Goal: Use online tool/utility: Utilize a website feature to perform a specific function

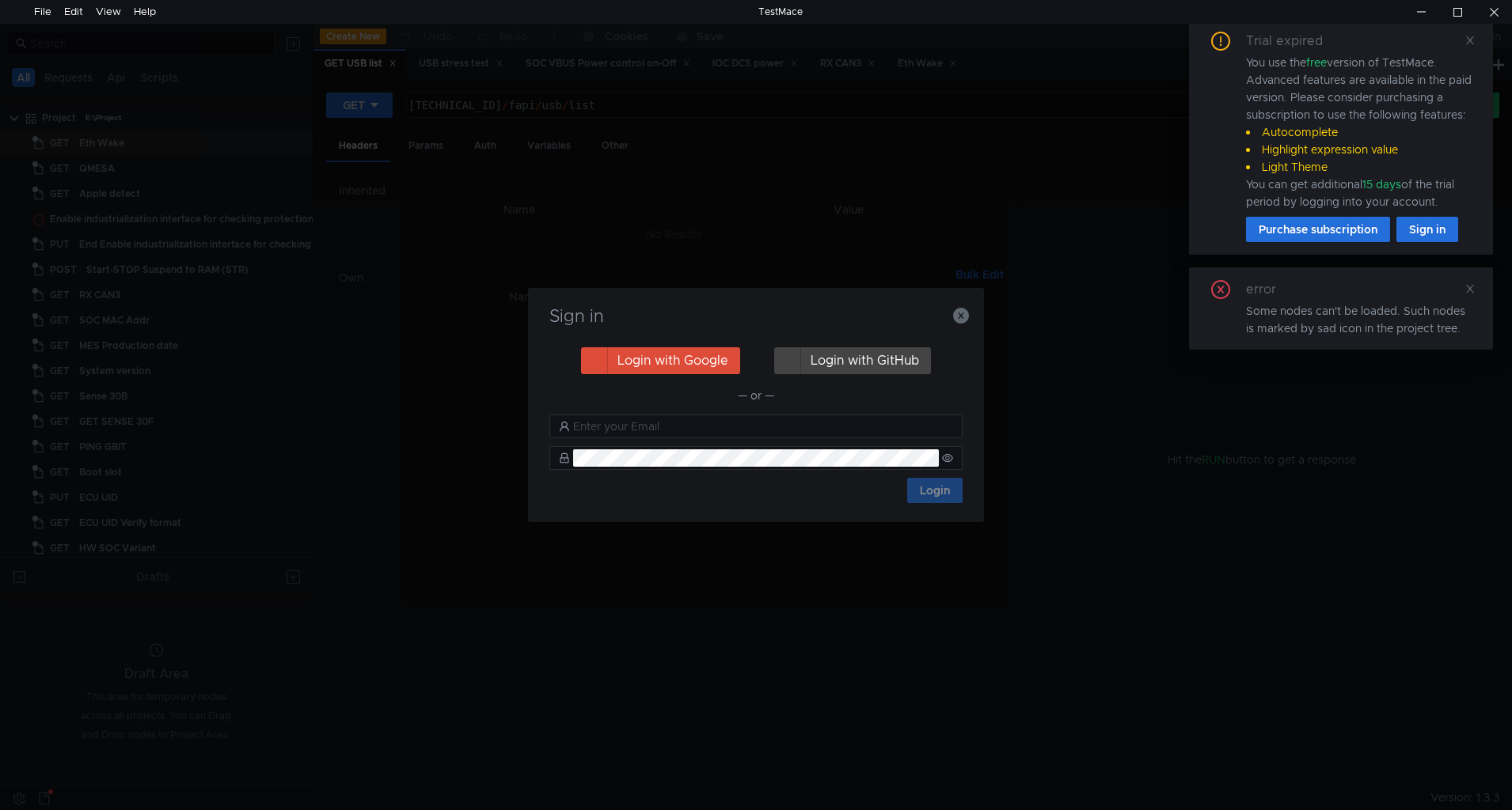
click at [950, 318] on h3 "Sign in" at bounding box center [755, 316] width 418 height 19
click at [953, 319] on icon "button" at bounding box center [961, 315] width 16 height 16
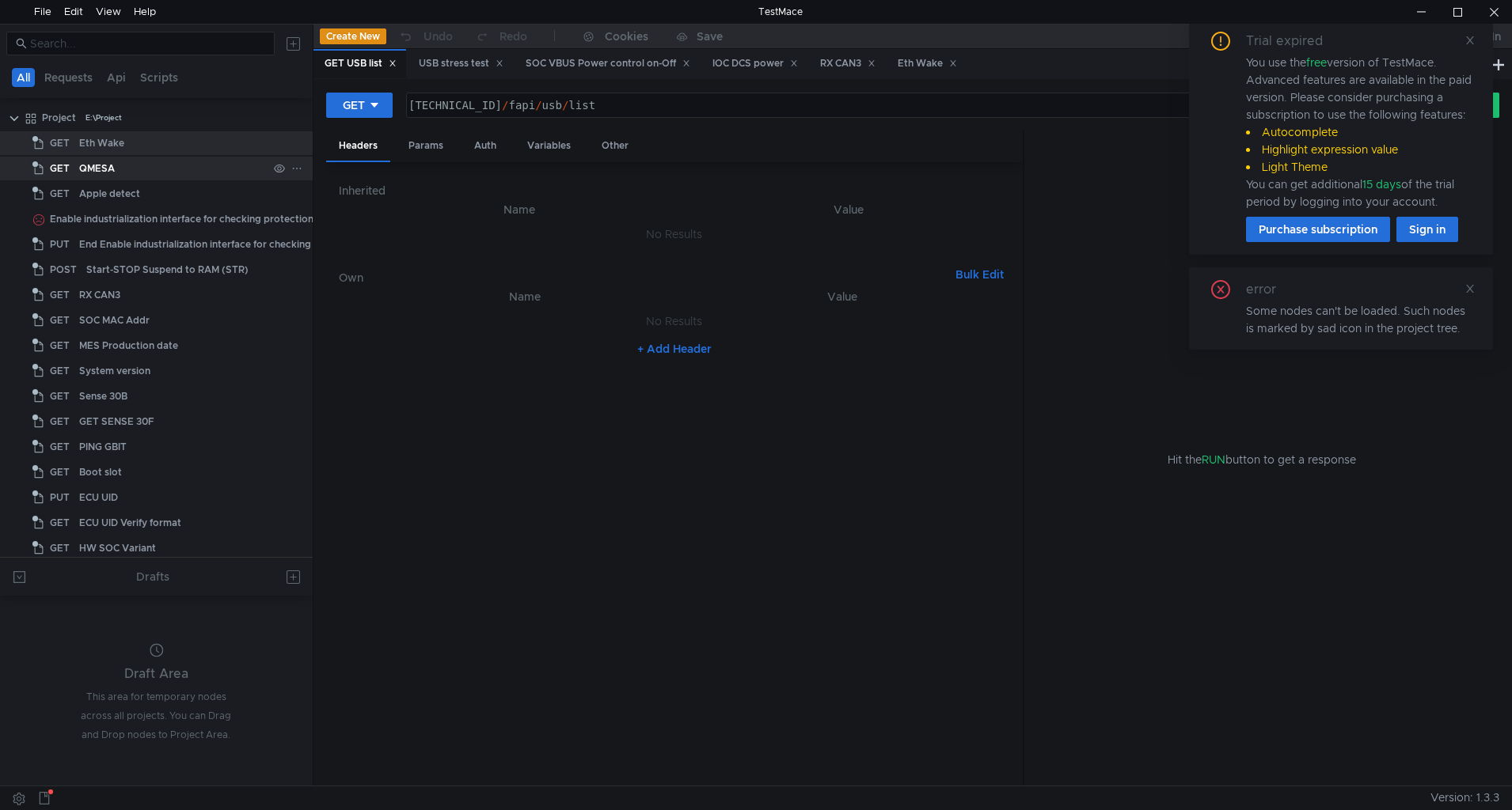
click at [133, 174] on div "QMESA" at bounding box center [173, 168] width 189 height 23
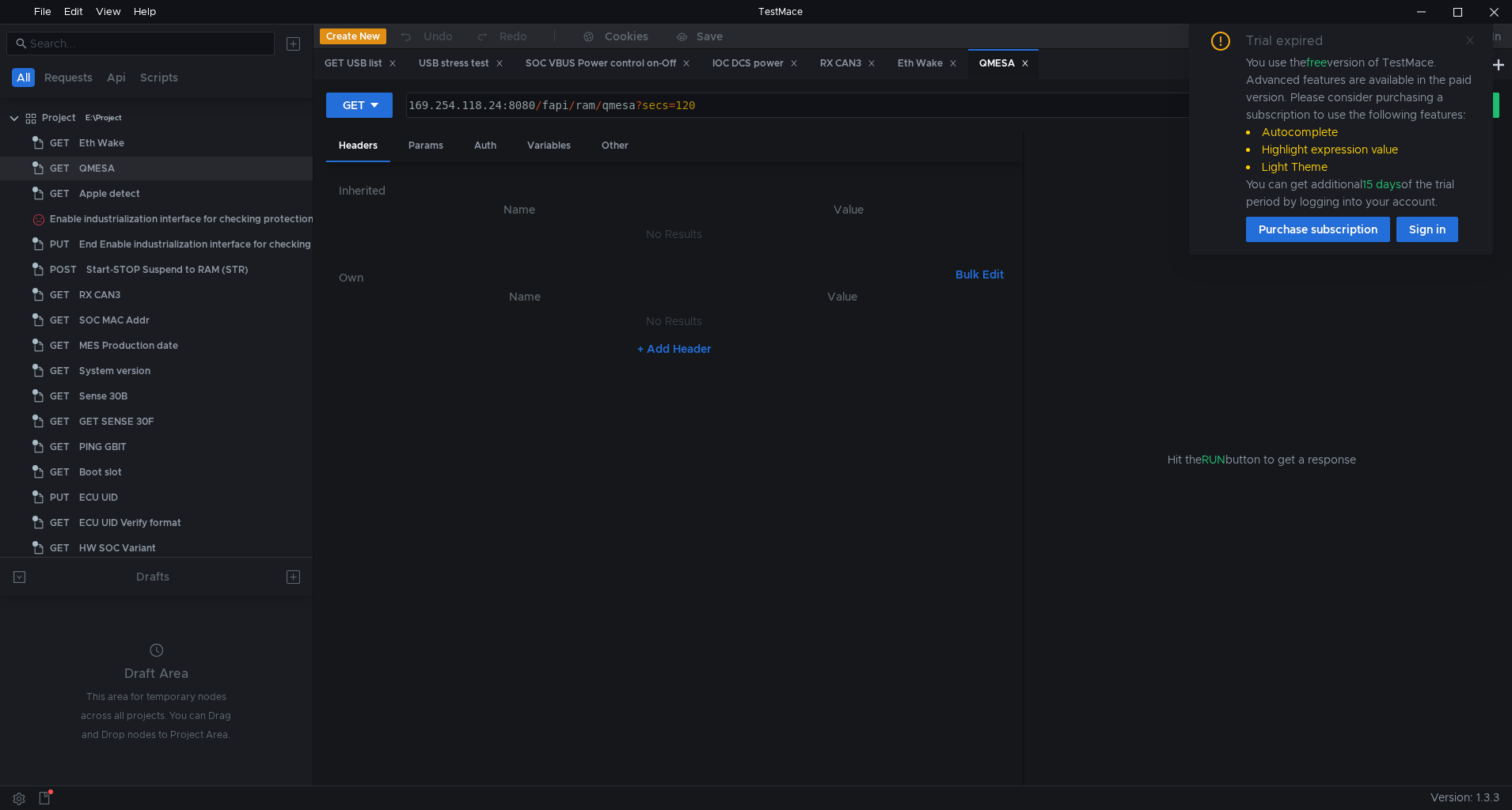
click at [1468, 43] on icon at bounding box center [1470, 40] width 8 height 8
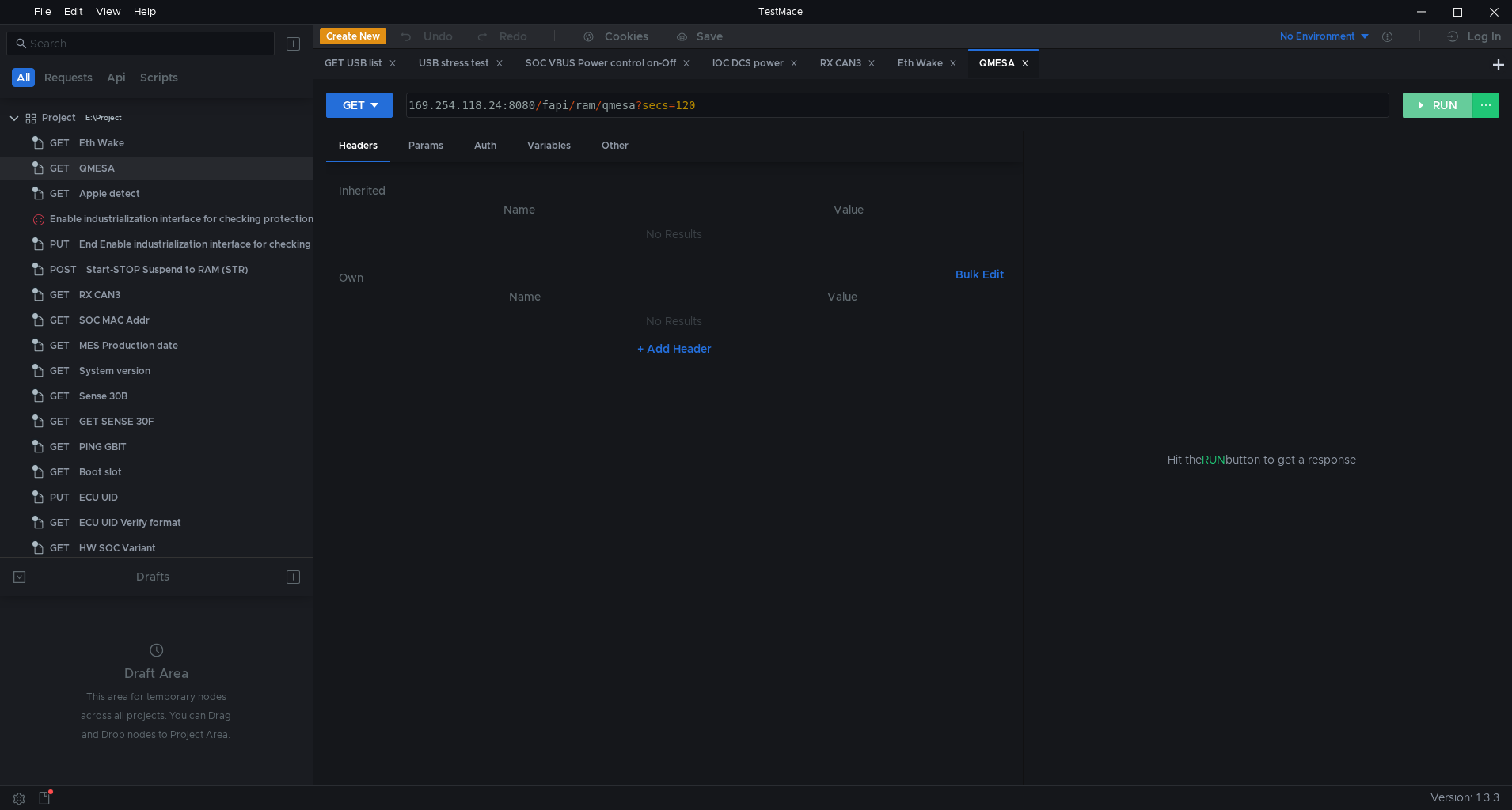
click at [1427, 114] on button "RUN" at bounding box center [1437, 105] width 70 height 25
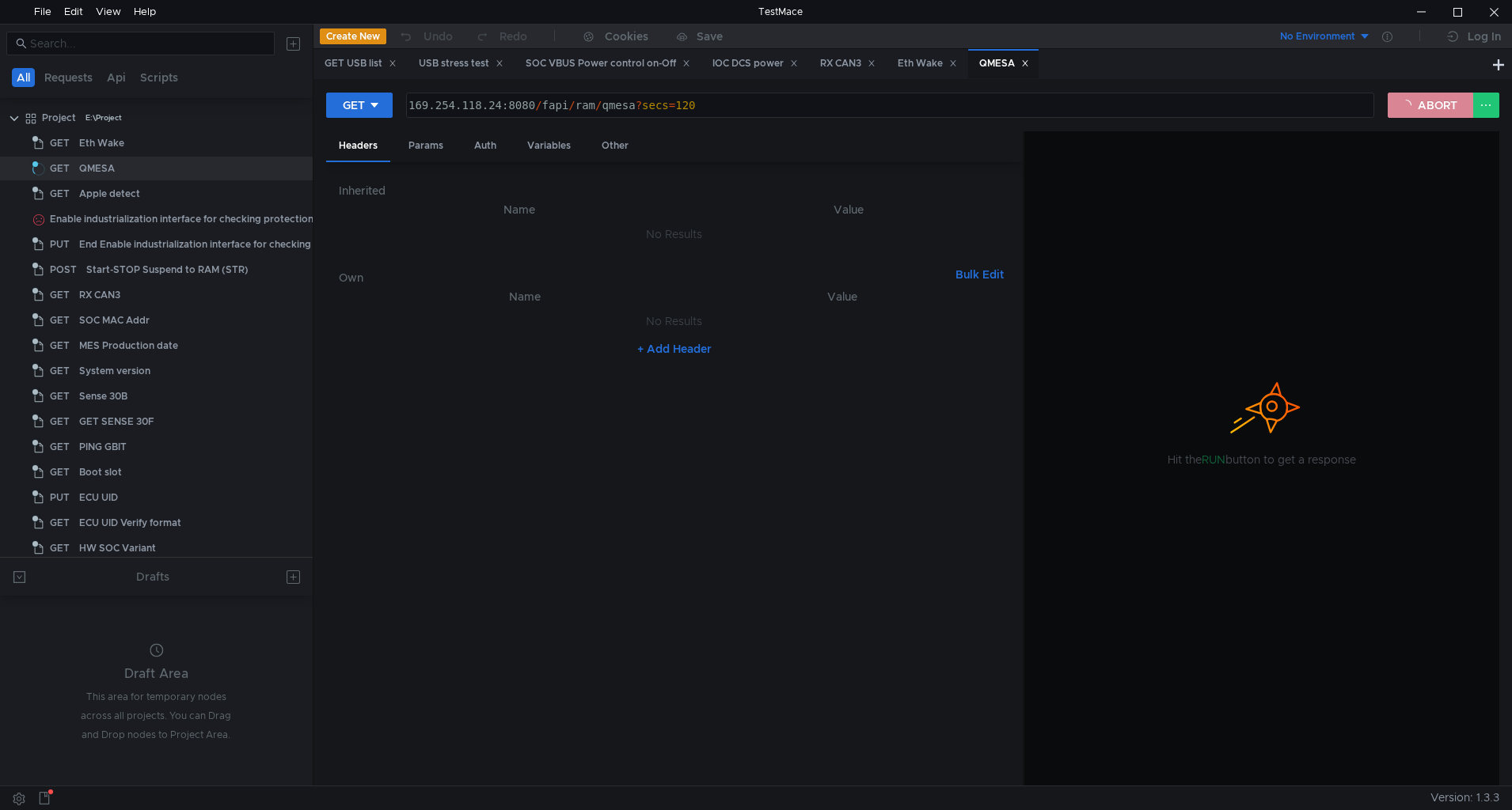
click at [1438, 108] on button "ABORT" at bounding box center [1429, 105] width 85 height 25
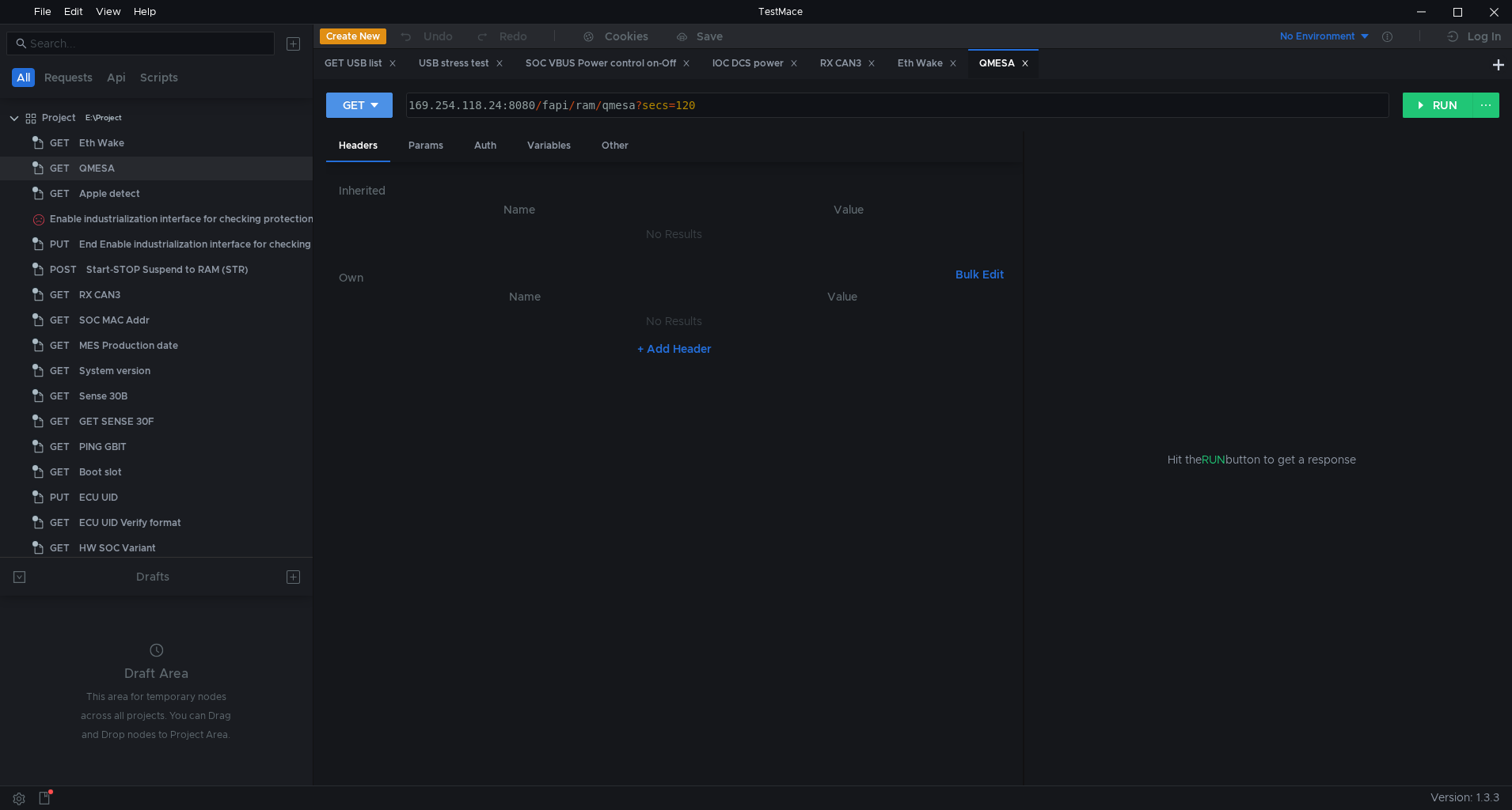
click at [339, 101] on button "GET" at bounding box center [359, 105] width 67 height 25
click at [358, 159] on li "POST" at bounding box center [360, 163] width 69 height 25
click at [1410, 113] on button "RUN" at bounding box center [1437, 105] width 70 height 25
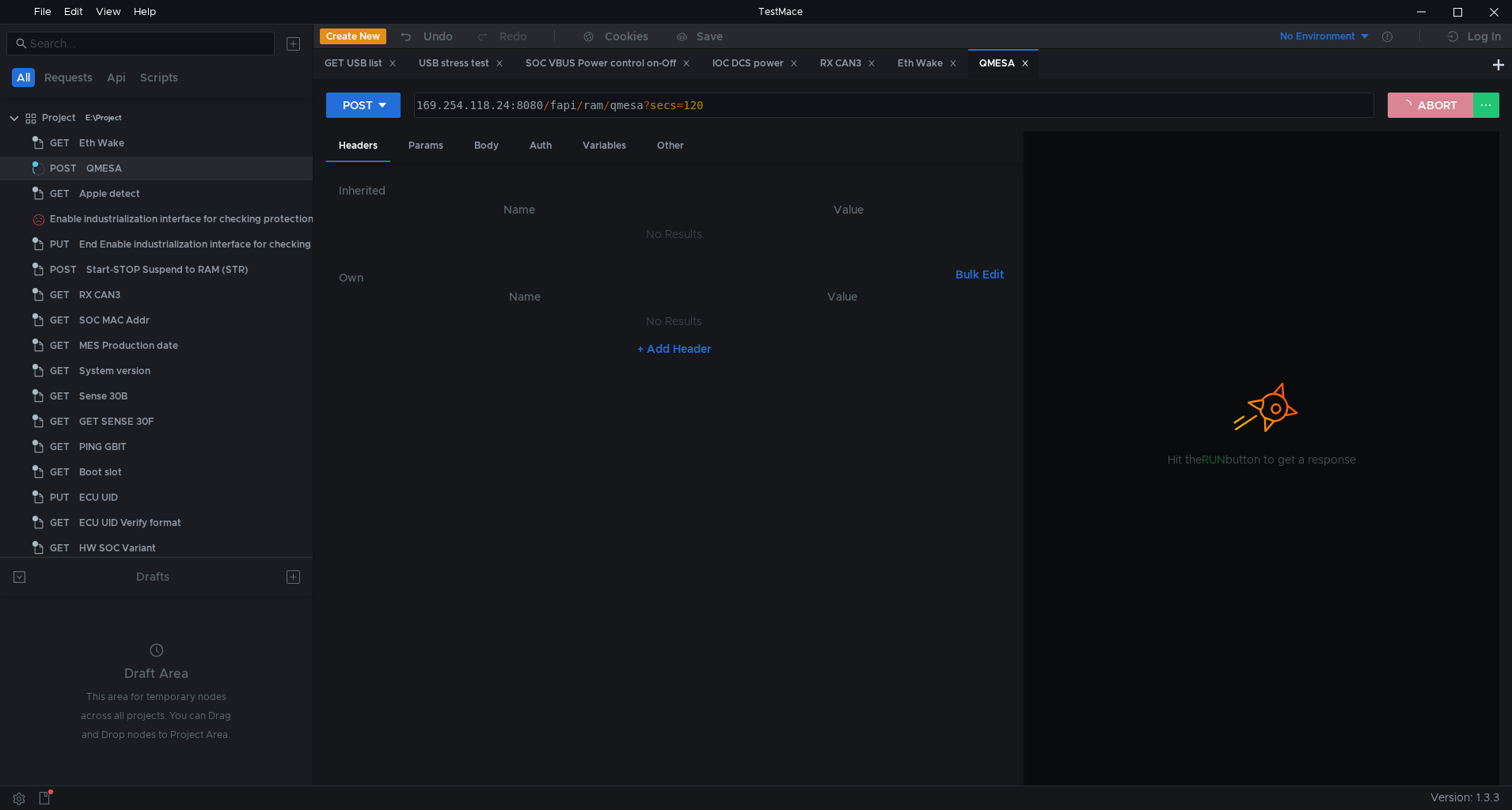
click at [1435, 110] on button "ABORT" at bounding box center [1429, 105] width 85 height 25
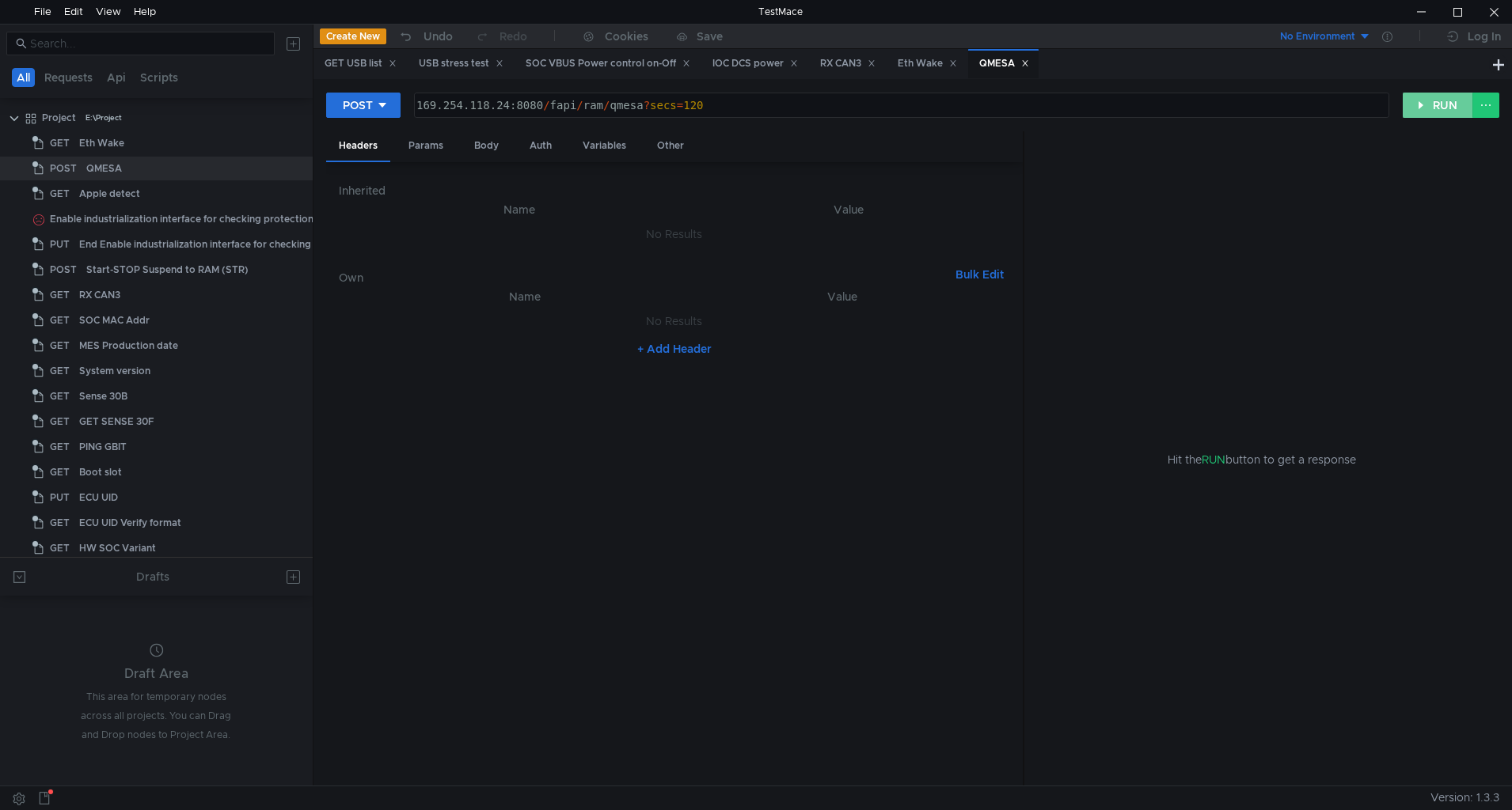
click at [1435, 110] on button "RUN" at bounding box center [1437, 105] width 70 height 25
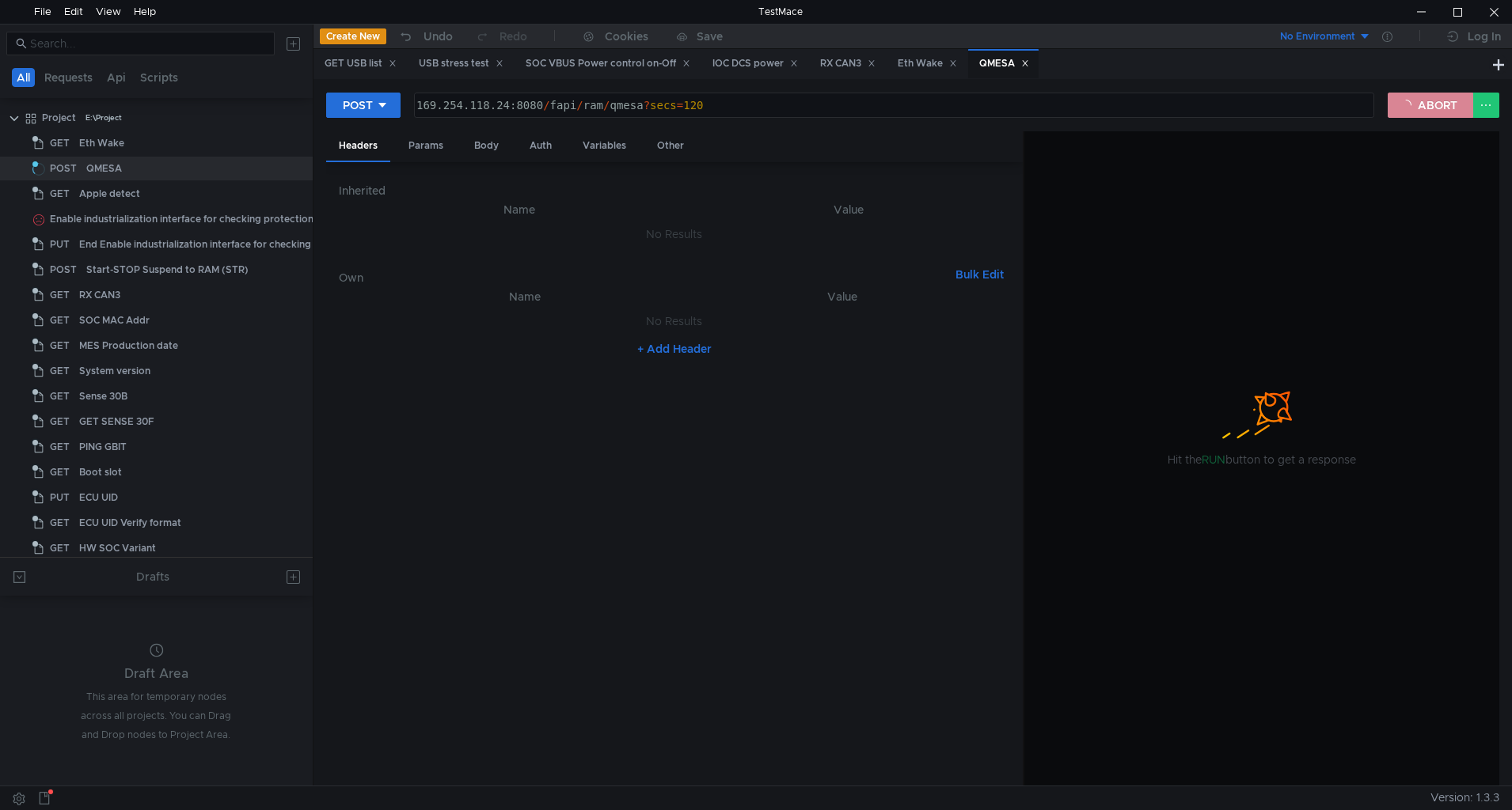
click at [1435, 110] on button "ABORT" at bounding box center [1429, 105] width 85 height 25
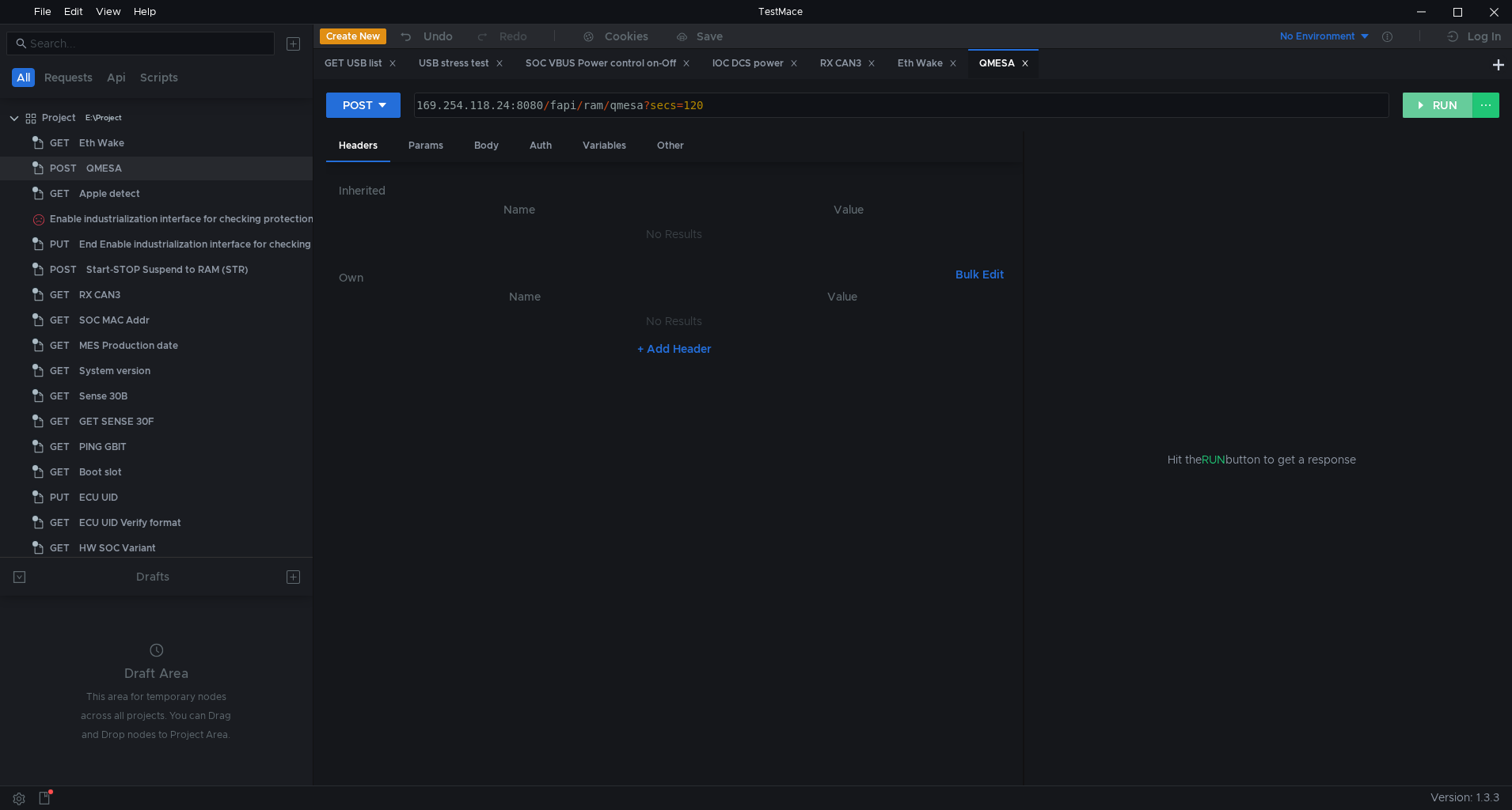
click at [1435, 110] on button "RUN" at bounding box center [1437, 105] width 70 height 25
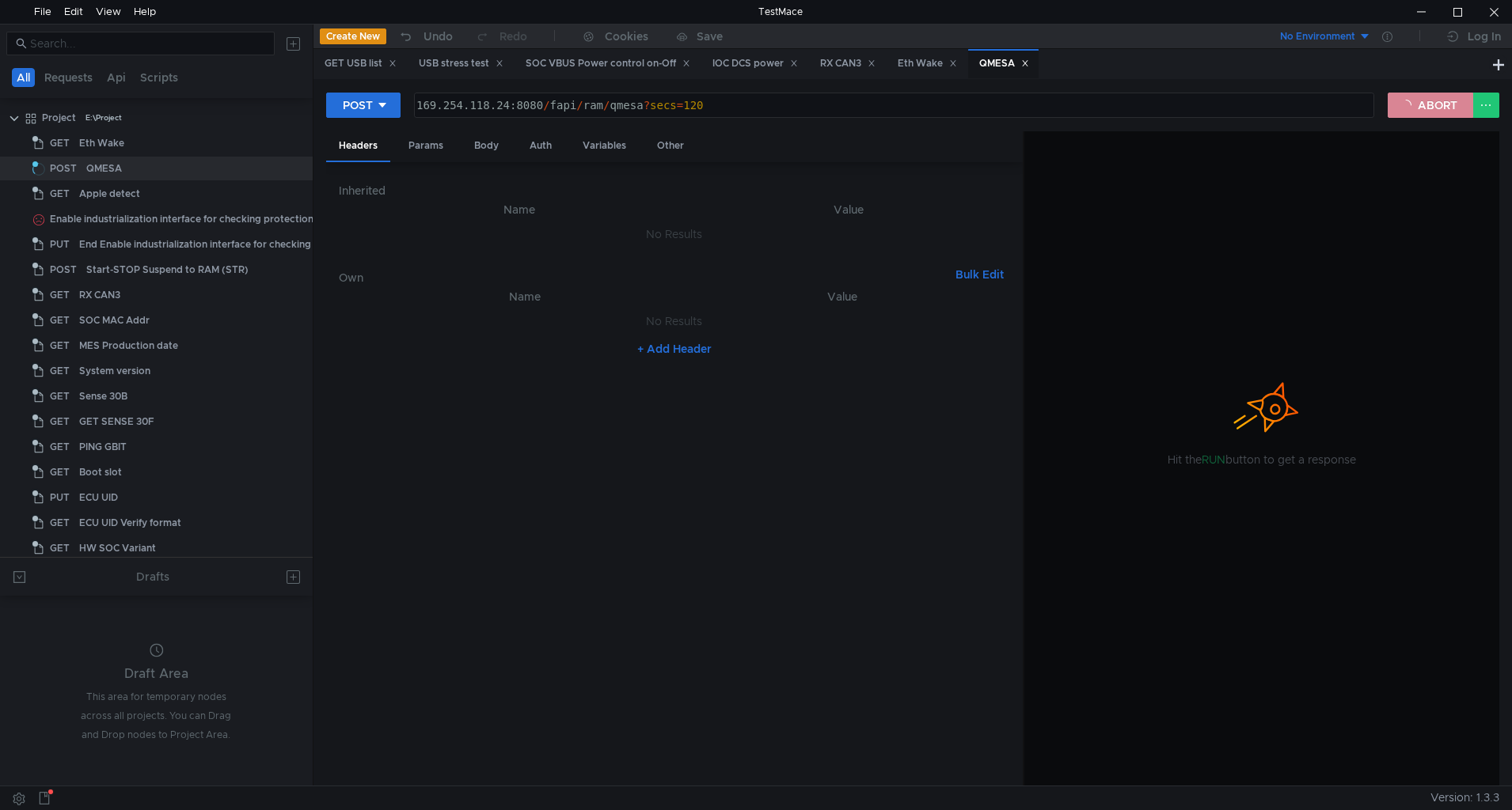
click at [1435, 110] on button "ABORT" at bounding box center [1429, 105] width 85 height 25
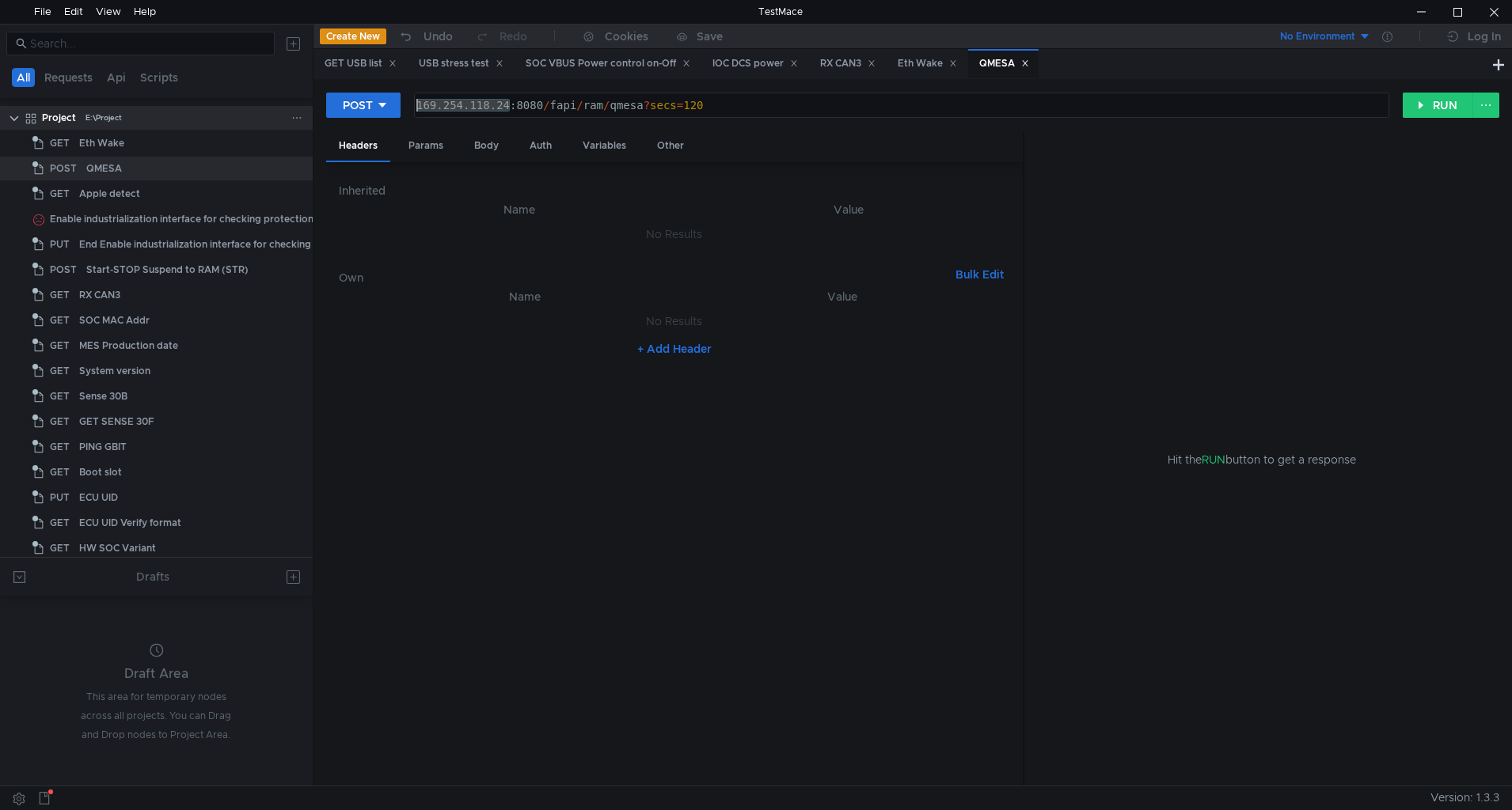
drag, startPoint x: 509, startPoint y: 103, endPoint x: 184, endPoint y: 113, distance: 325.2
click at [184, 113] on as-split "All Requests Api Scripts Project E:\Project GET Eth Wake POST QMESA GET Apple d…" at bounding box center [756, 405] width 1512 height 762
type textarea "[TECHNICAL_ID]/fapi/ram/qmesa?secs=120"
click at [1429, 99] on button "RUN" at bounding box center [1437, 105] width 70 height 25
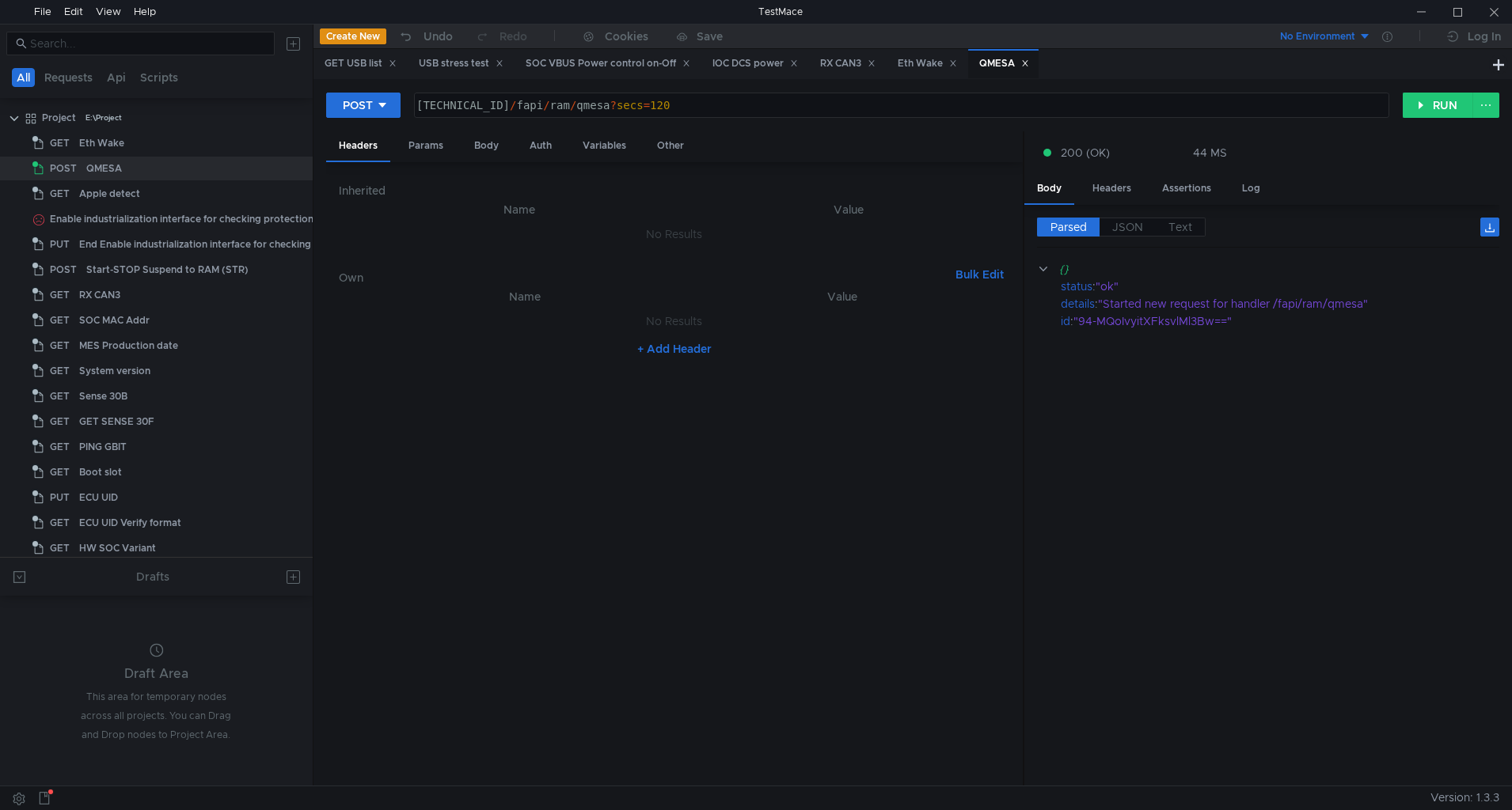
scroll to position [0, 7]
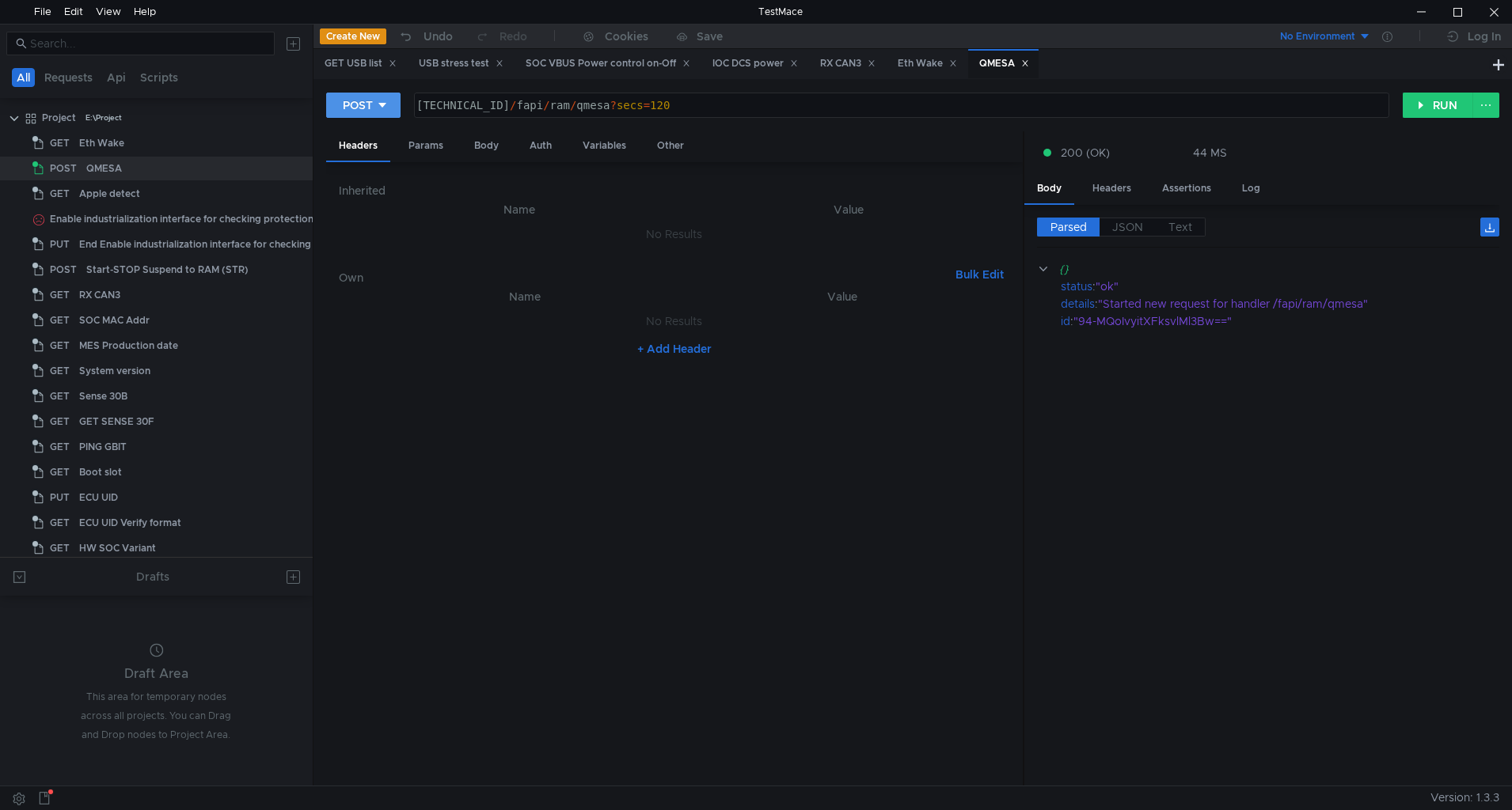
click at [394, 109] on button "POST" at bounding box center [363, 105] width 74 height 25
click at [355, 138] on li "GET" at bounding box center [363, 138] width 74 height 25
click at [1427, 118] on button "RUN" at bounding box center [1437, 105] width 70 height 25
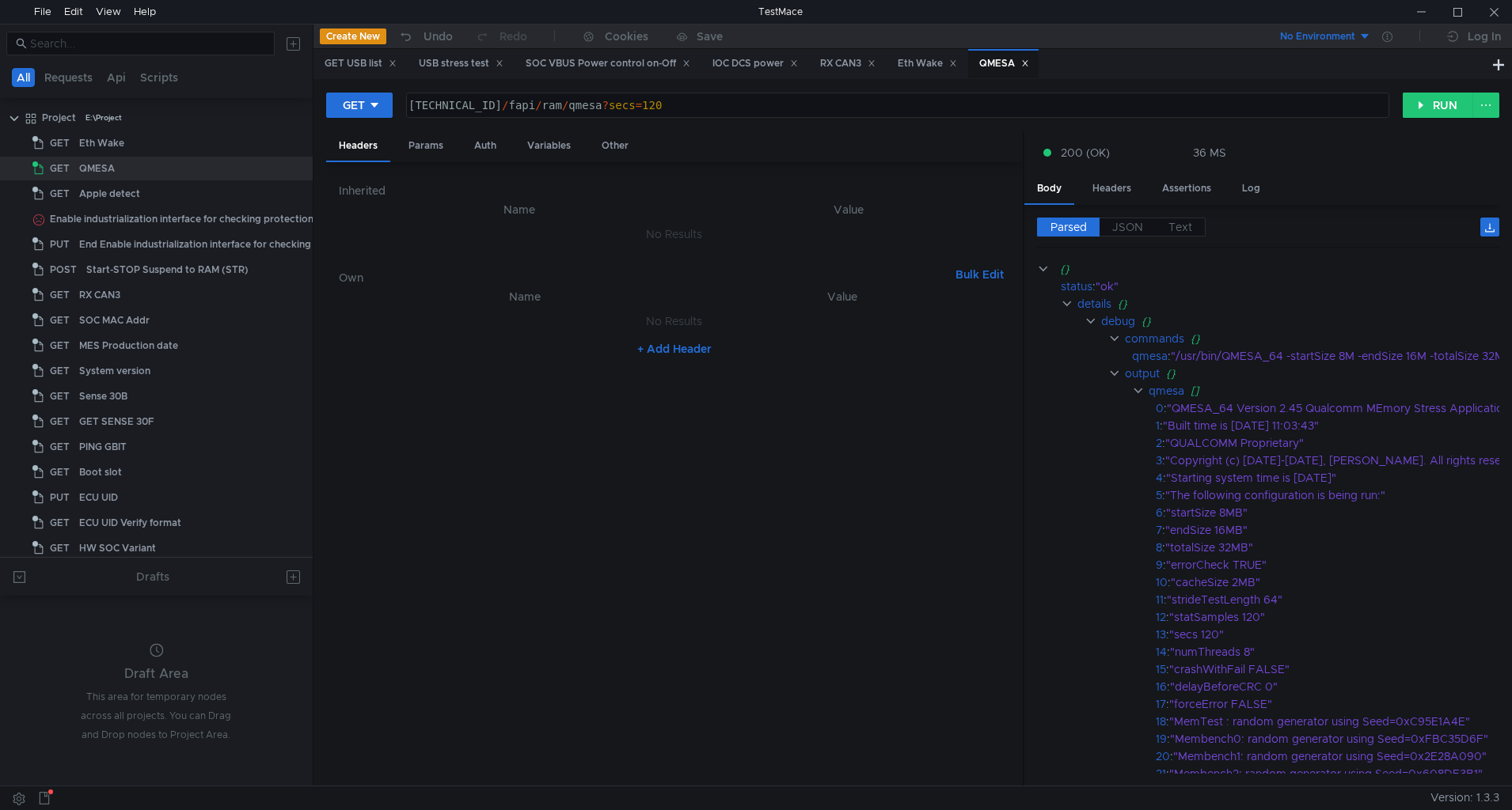
scroll to position [0, 7]
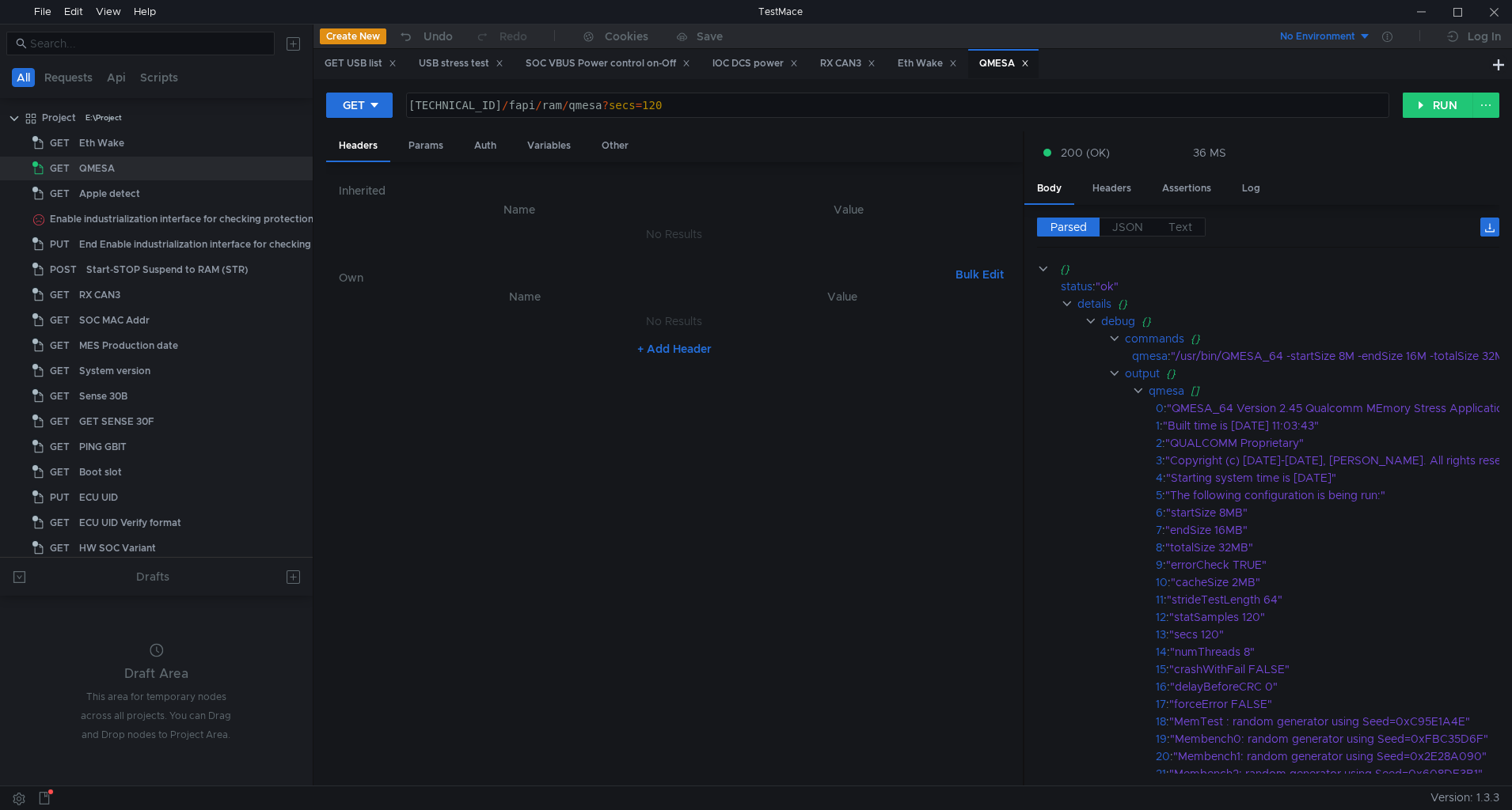
scroll to position [0, 7]
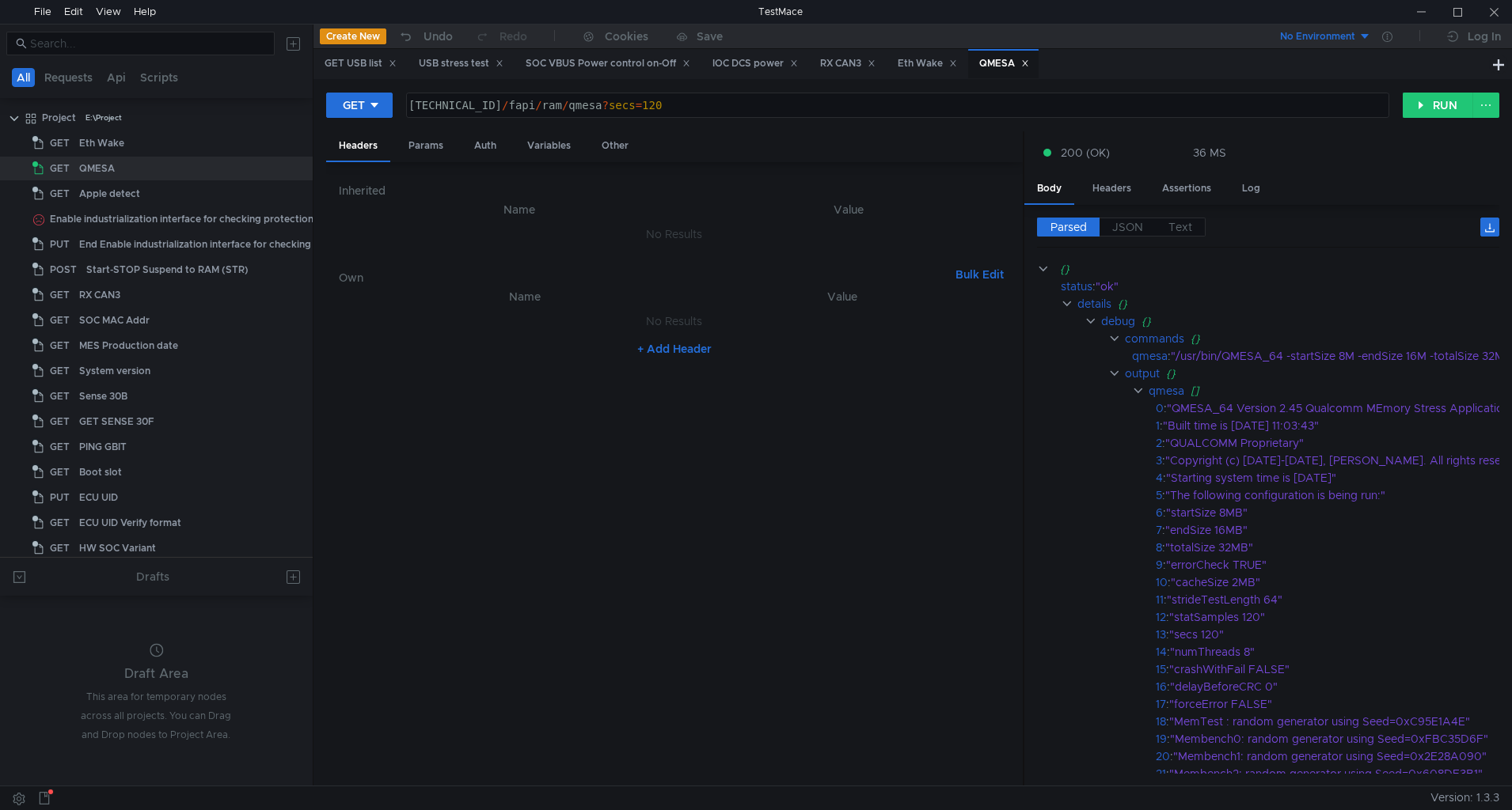
scroll to position [0, 7]
